Goal: Task Accomplishment & Management: Use online tool/utility

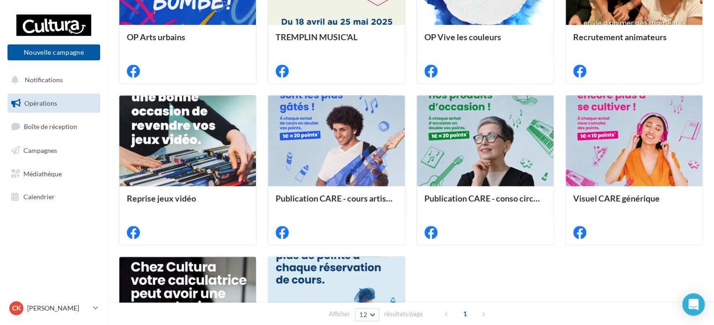
scroll to position [468, 0]
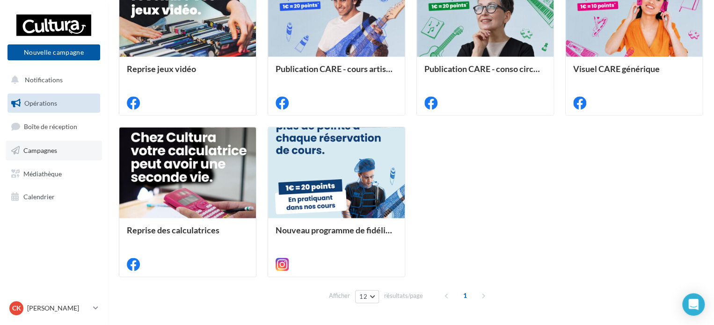
click at [38, 152] on span "Campagnes" at bounding box center [40, 150] width 34 height 8
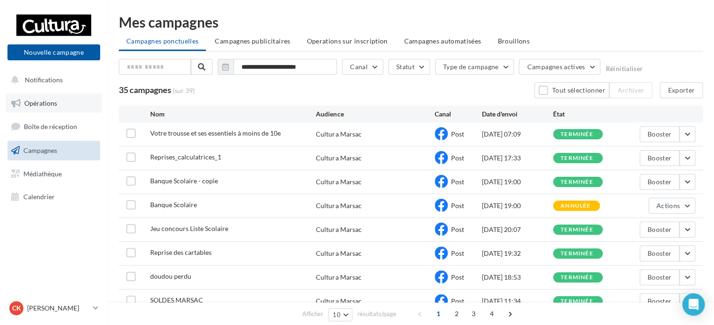
click at [49, 108] on link "Opérations" at bounding box center [54, 104] width 96 height 20
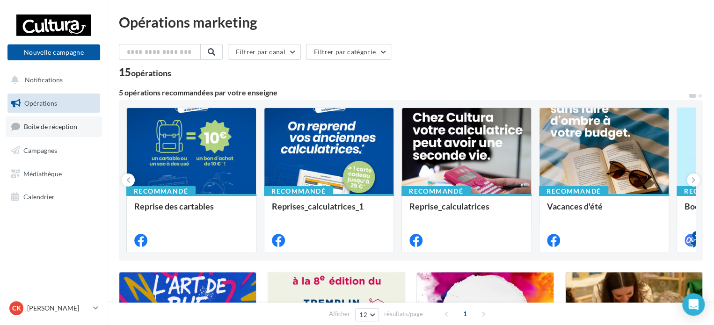
click at [52, 124] on span "Boîte de réception" at bounding box center [50, 127] width 53 height 8
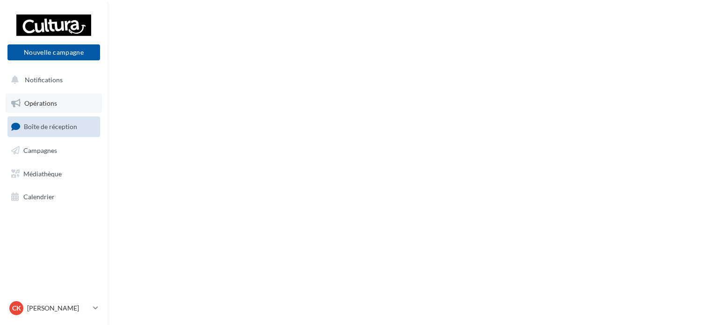
click at [46, 103] on span "Opérations" at bounding box center [40, 103] width 33 height 8
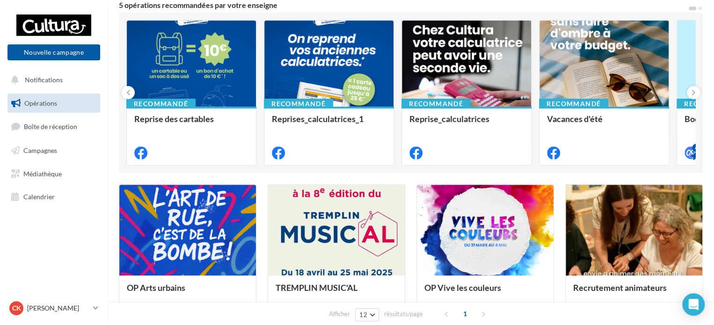
scroll to position [94, 0]
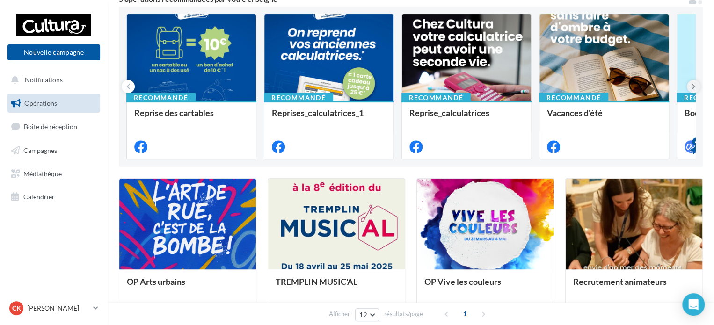
click at [693, 85] on icon at bounding box center [693, 86] width 4 height 9
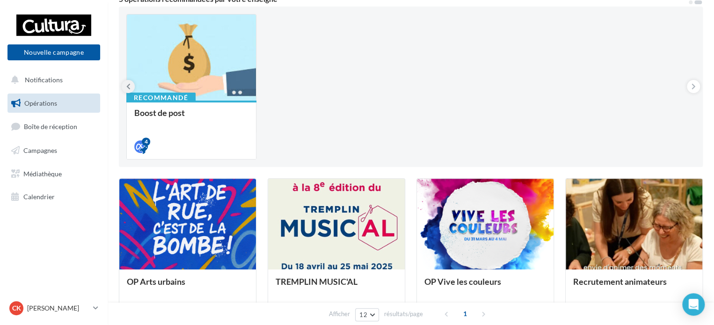
click at [133, 83] on button at bounding box center [128, 86] width 13 height 13
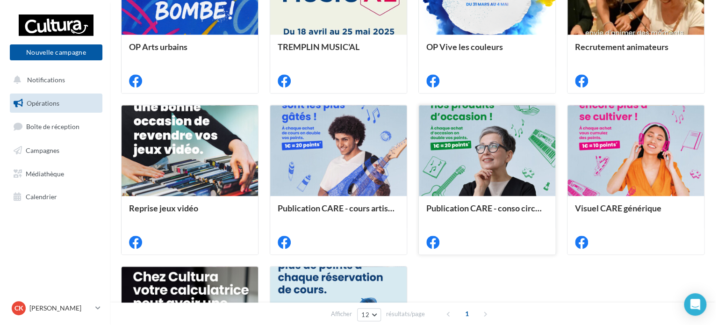
scroll to position [327, 0]
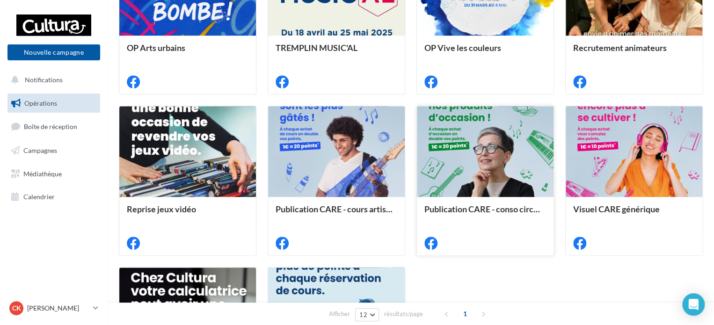
click at [494, 177] on div at bounding box center [485, 152] width 137 height 92
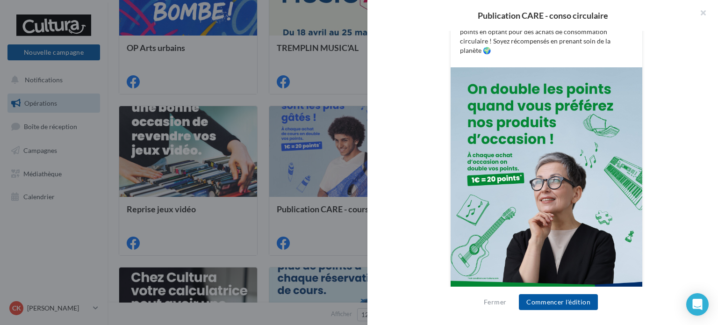
scroll to position [227, 0]
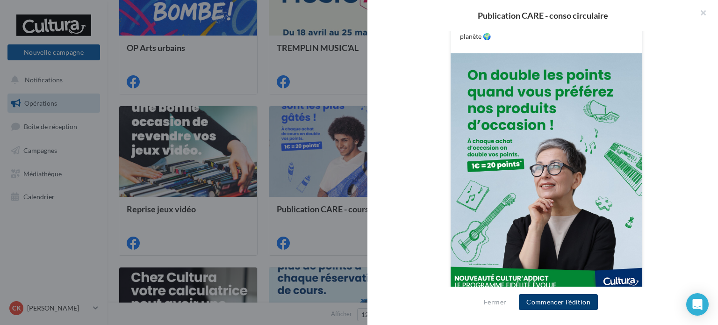
click at [546, 303] on button "Commencer l'édition" at bounding box center [558, 302] width 79 height 16
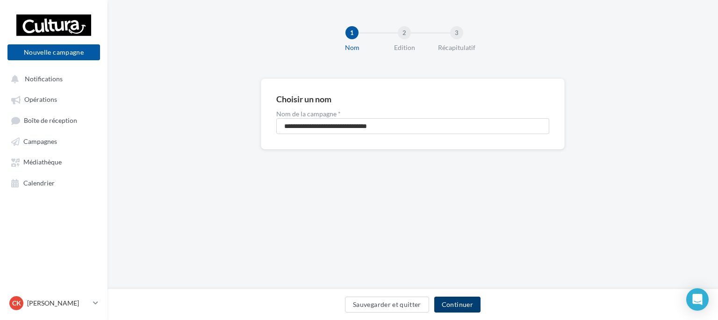
click at [467, 307] on button "Continuer" at bounding box center [458, 305] width 46 height 16
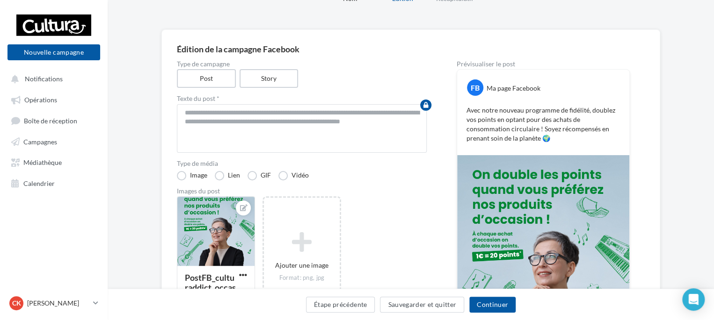
scroll to position [187, 0]
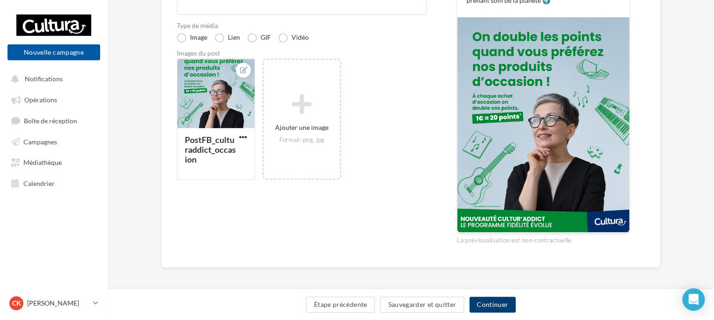
click at [501, 303] on button "Continuer" at bounding box center [492, 305] width 46 height 16
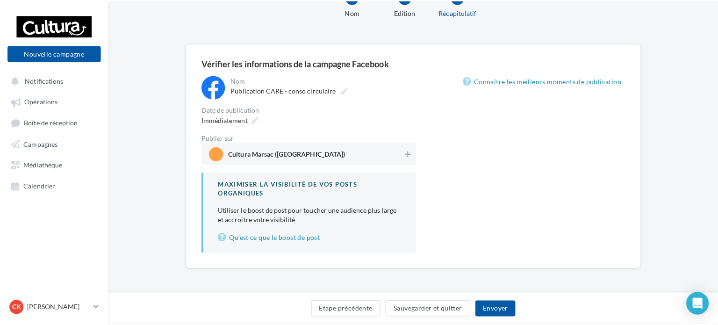
scroll to position [35, 0]
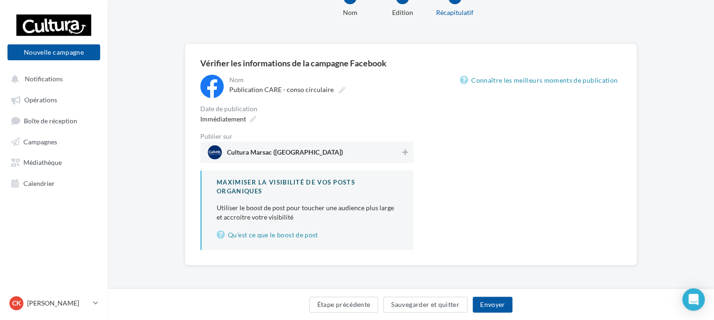
click at [404, 125] on div "Immédiatement" at bounding box center [306, 119] width 213 height 14
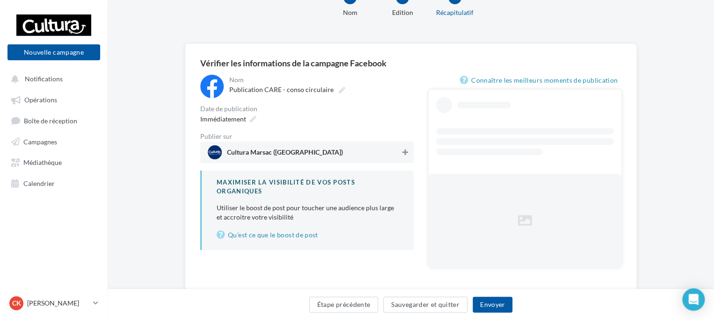
click at [402, 158] on button at bounding box center [404, 152] width 9 height 11
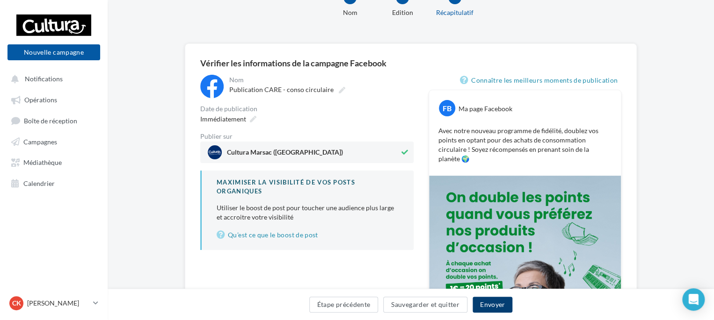
click at [490, 302] on button "Envoyer" at bounding box center [492, 305] width 40 height 16
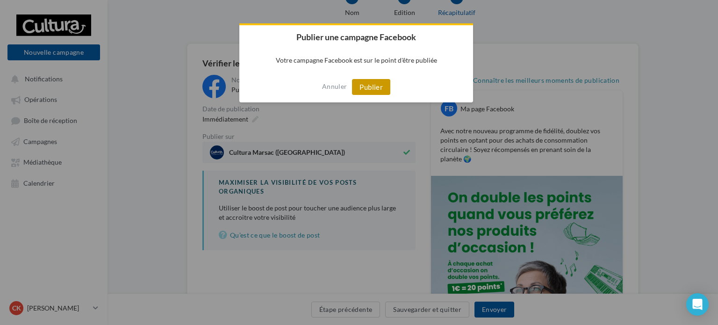
click at [375, 94] on button "Publier" at bounding box center [371, 87] width 38 height 16
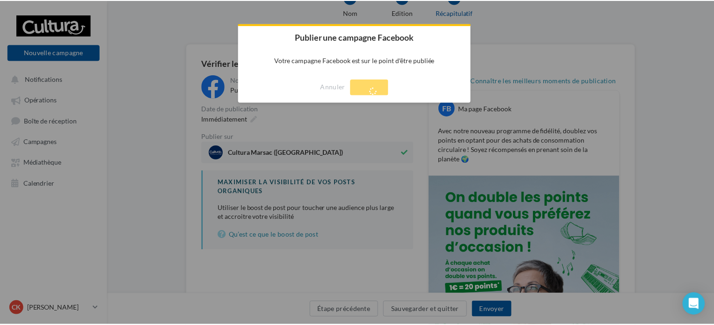
scroll to position [15, 0]
